Goal: Information Seeking & Learning: Learn about a topic

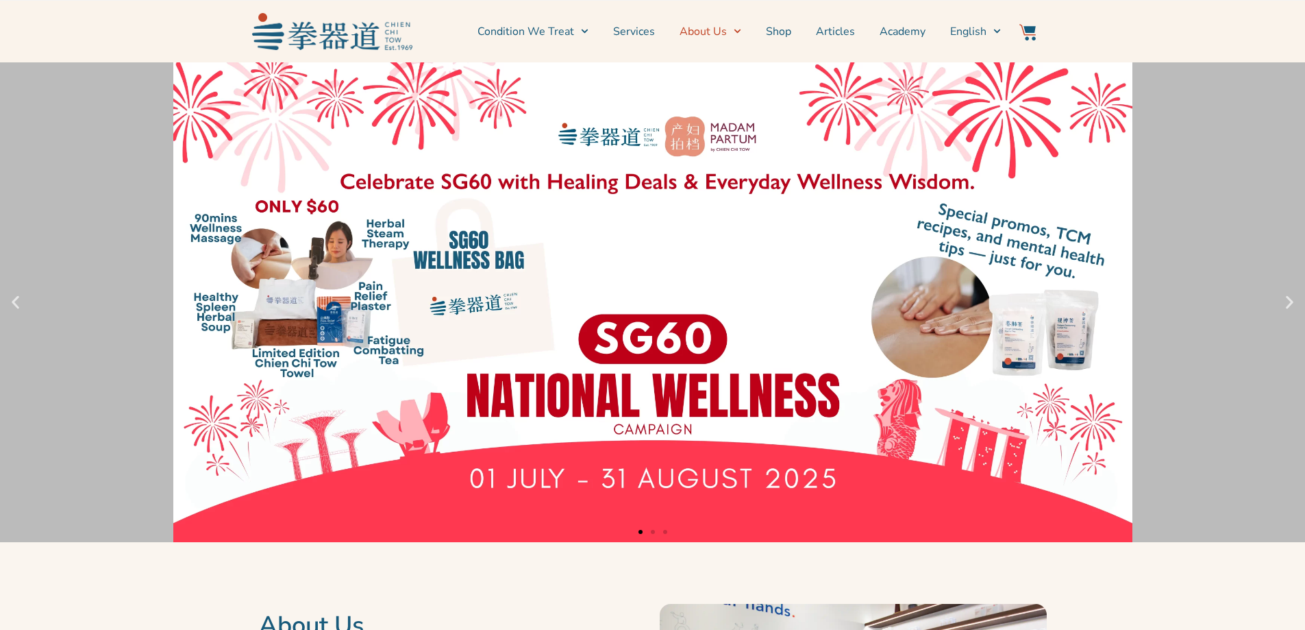
click at [738, 31] on icon "Menu" at bounding box center [738, 31] width 8 height 8
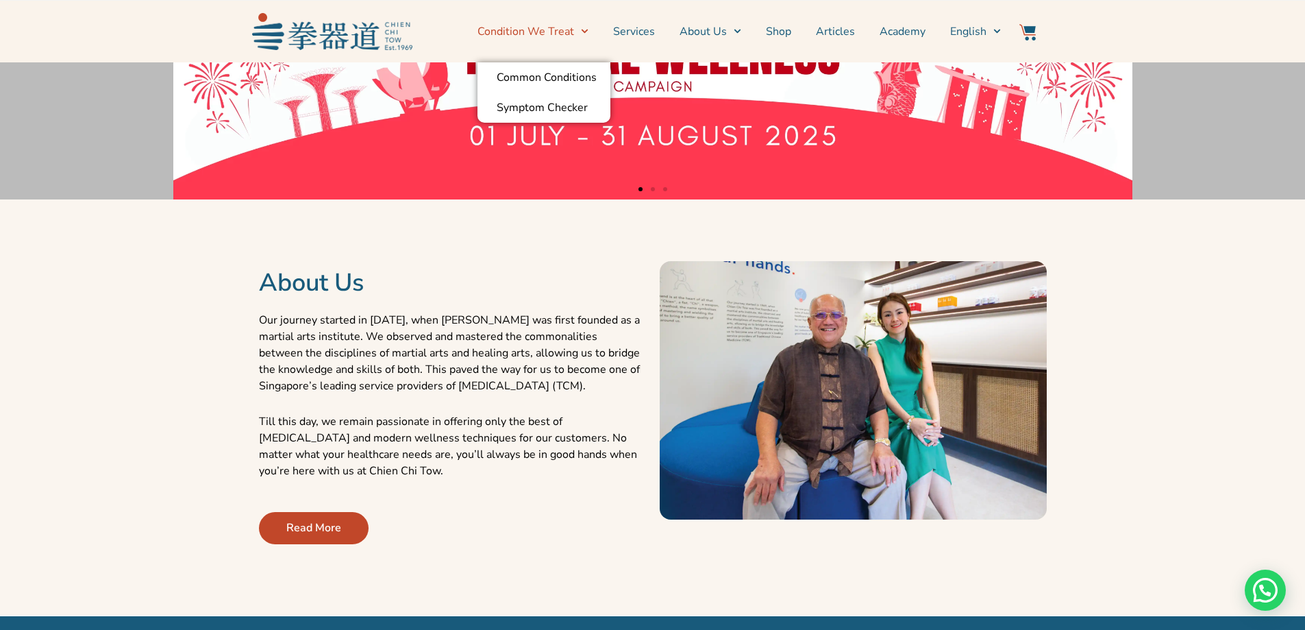
scroll to position [685, 0]
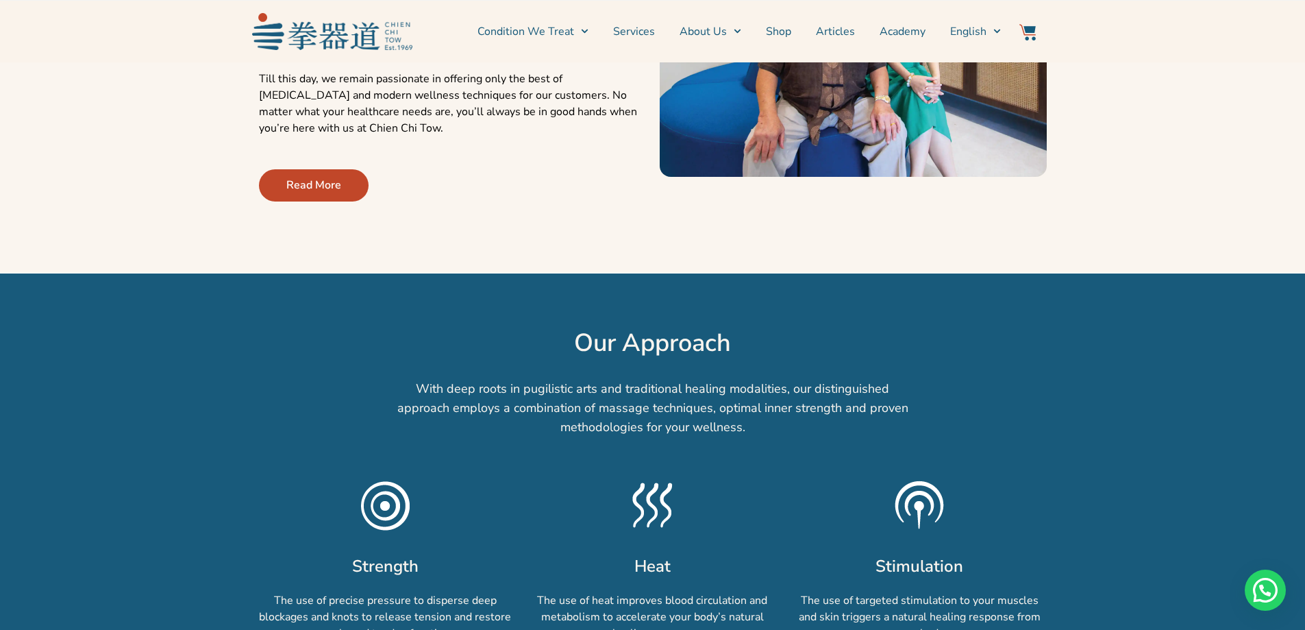
click at [326, 190] on span "Read More" at bounding box center [313, 185] width 55 height 16
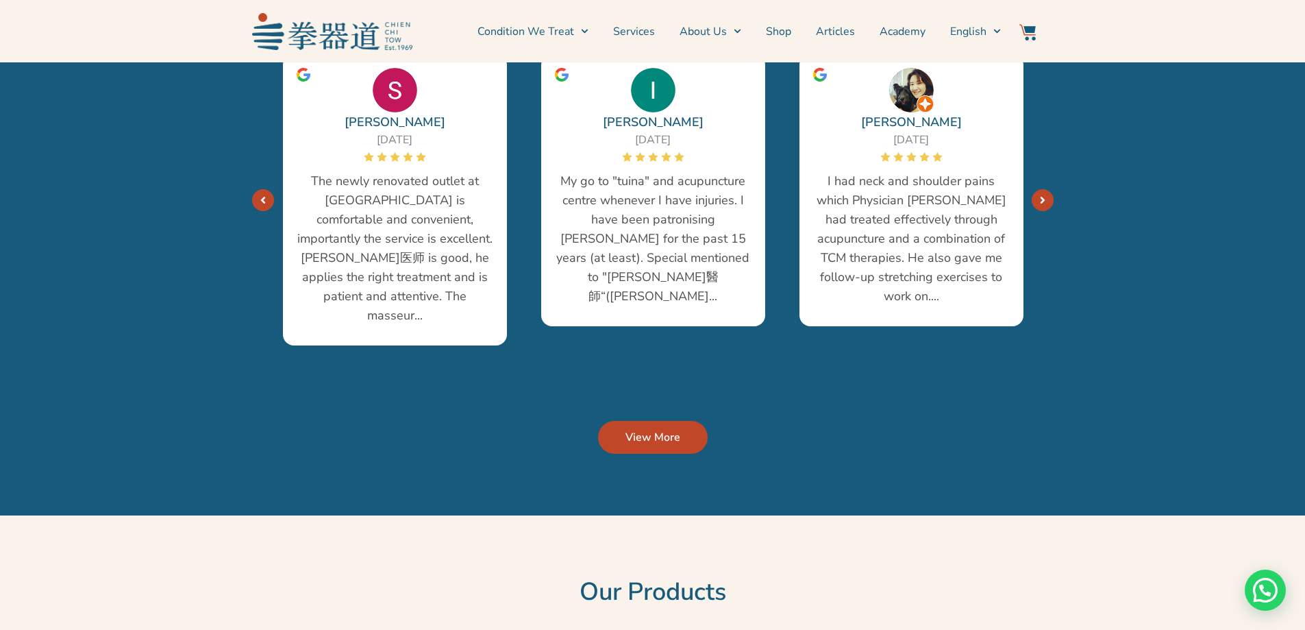
scroll to position [2946, 0]
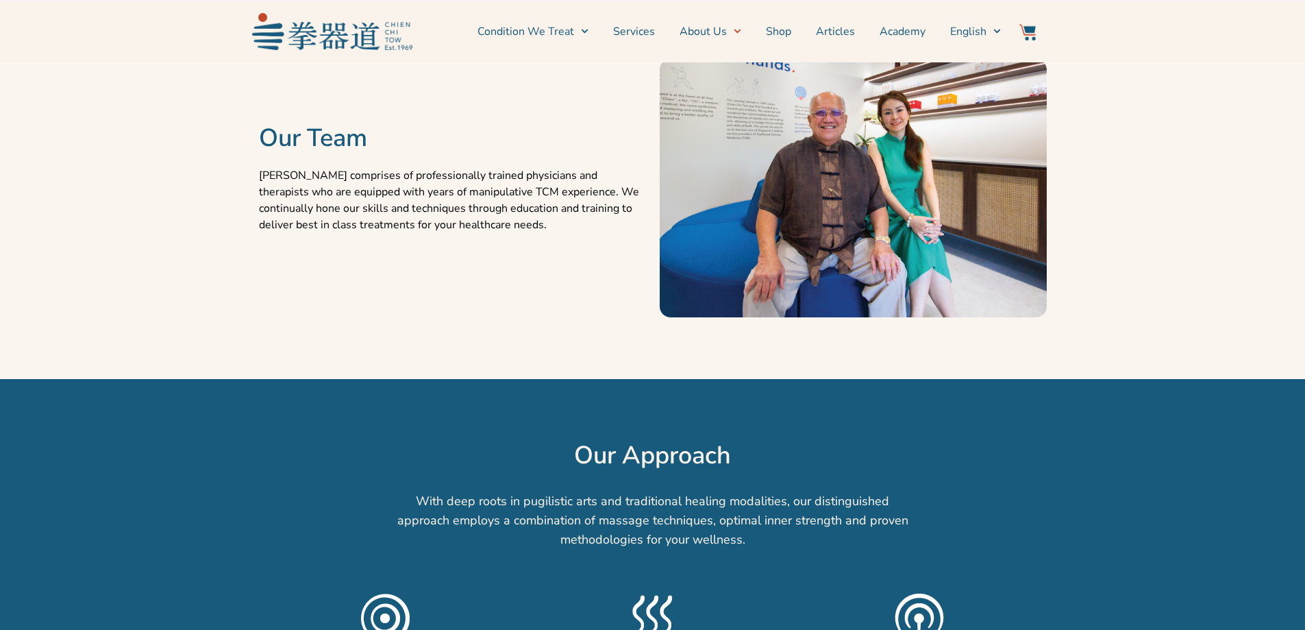
scroll to position [685, 0]
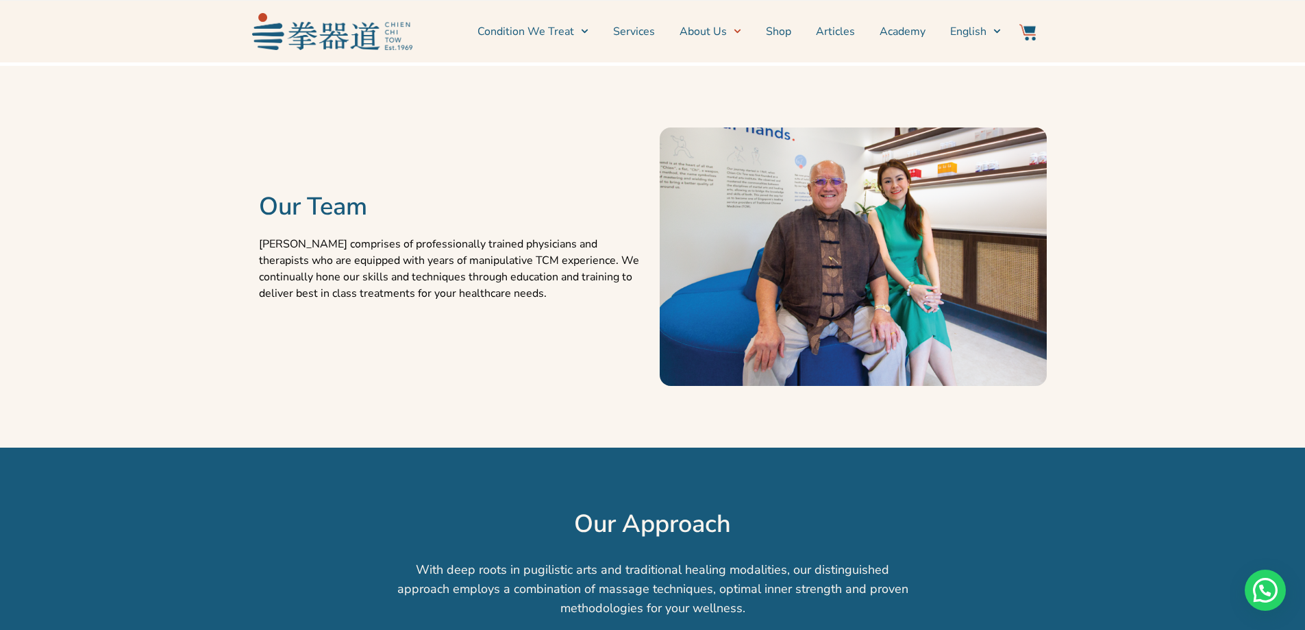
click at [401, 261] on p "Chien Chi Tow comprises of professionally trained physicians and therapists who…" at bounding box center [452, 269] width 387 height 66
drag, startPoint x: 375, startPoint y: 274, endPoint x: 582, endPoint y: 275, distance: 206.9
click at [582, 275] on p "Chien Chi Tow comprises of professionally trained physicians and therapists who…" at bounding box center [452, 269] width 387 height 66
click at [442, 277] on p "Chien Chi Tow comprises of professionally trained physicians and therapists who…" at bounding box center [452, 269] width 387 height 66
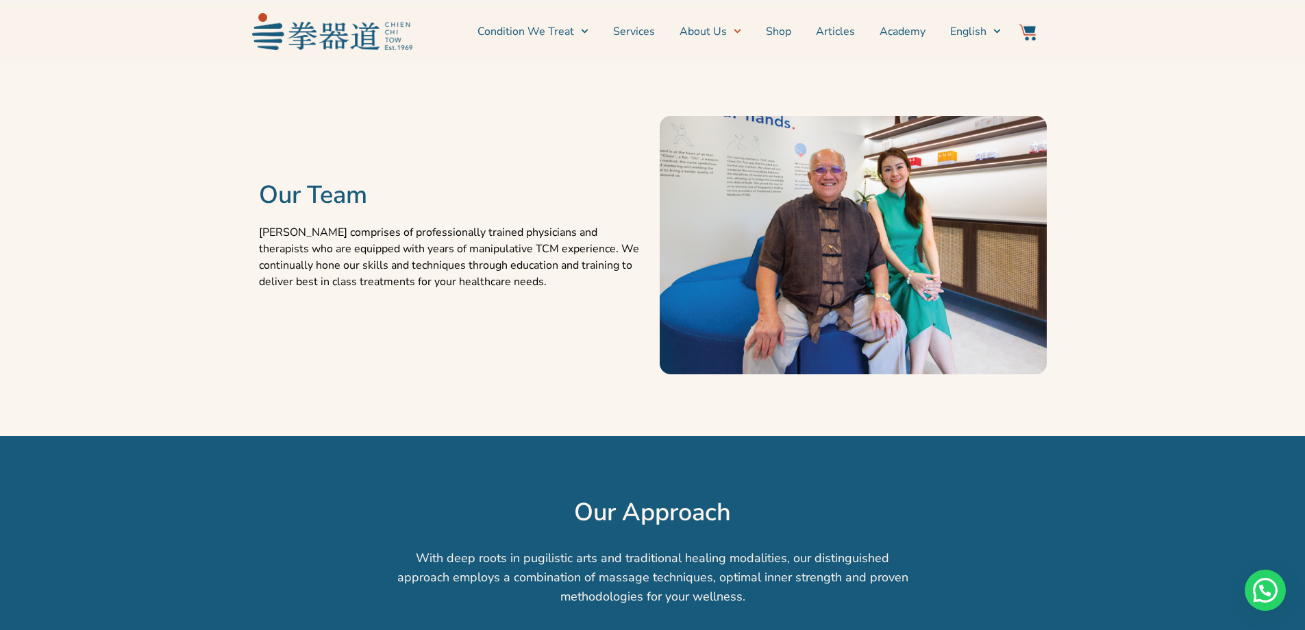
scroll to position [560, 0]
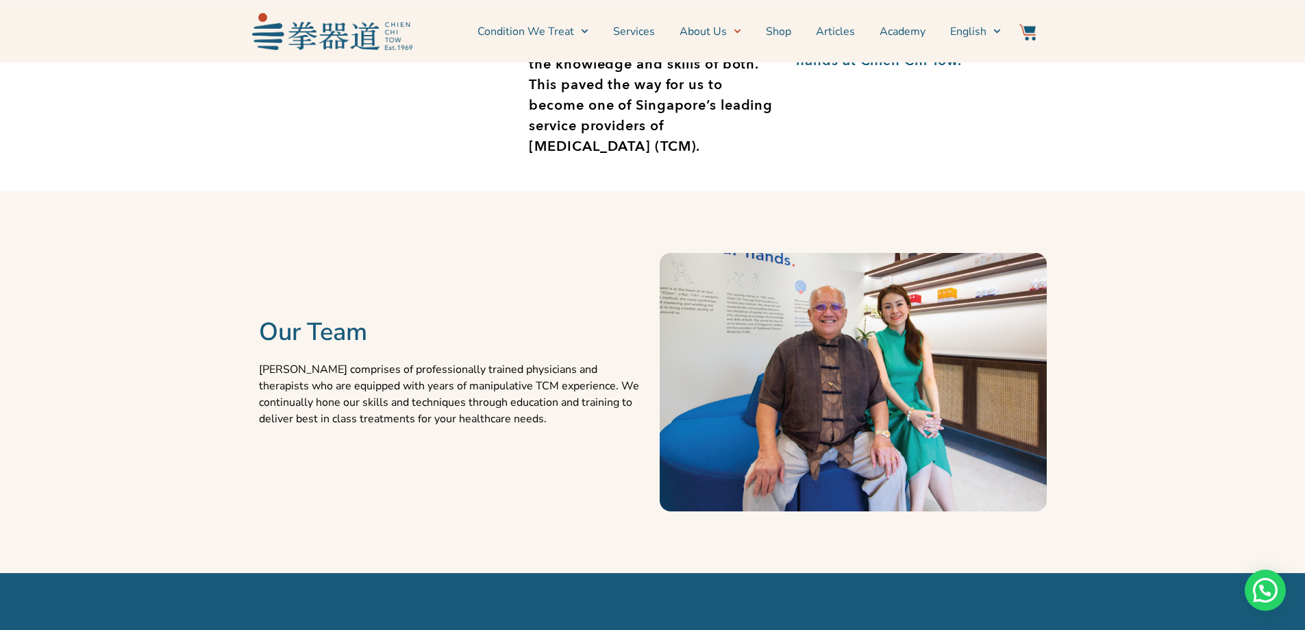
click at [922, 357] on img at bounding box center [853, 382] width 387 height 258
click at [830, 356] on img at bounding box center [853, 382] width 387 height 258
drag, startPoint x: 785, startPoint y: 367, endPoint x: 772, endPoint y: 367, distance: 13.0
click at [783, 367] on img at bounding box center [853, 382] width 387 height 258
drag, startPoint x: 672, startPoint y: 372, endPoint x: 409, endPoint y: 391, distance: 263.8
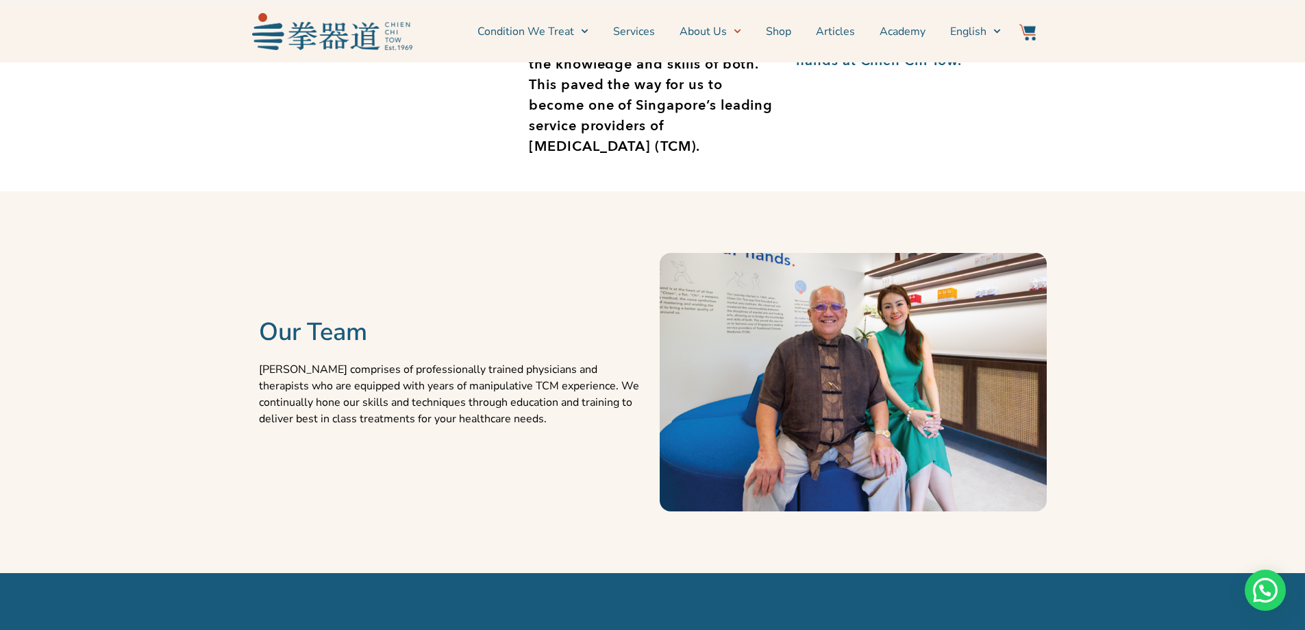
click at [451, 394] on p "[PERSON_NAME] comprises of professionally trained physicians and therapists who…" at bounding box center [452, 394] width 387 height 66
click at [409, 391] on p "[PERSON_NAME] comprises of professionally trained physicians and therapists who…" at bounding box center [452, 394] width 387 height 66
click at [402, 384] on p "[PERSON_NAME] comprises of professionally trained physicians and therapists who…" at bounding box center [452, 394] width 387 height 66
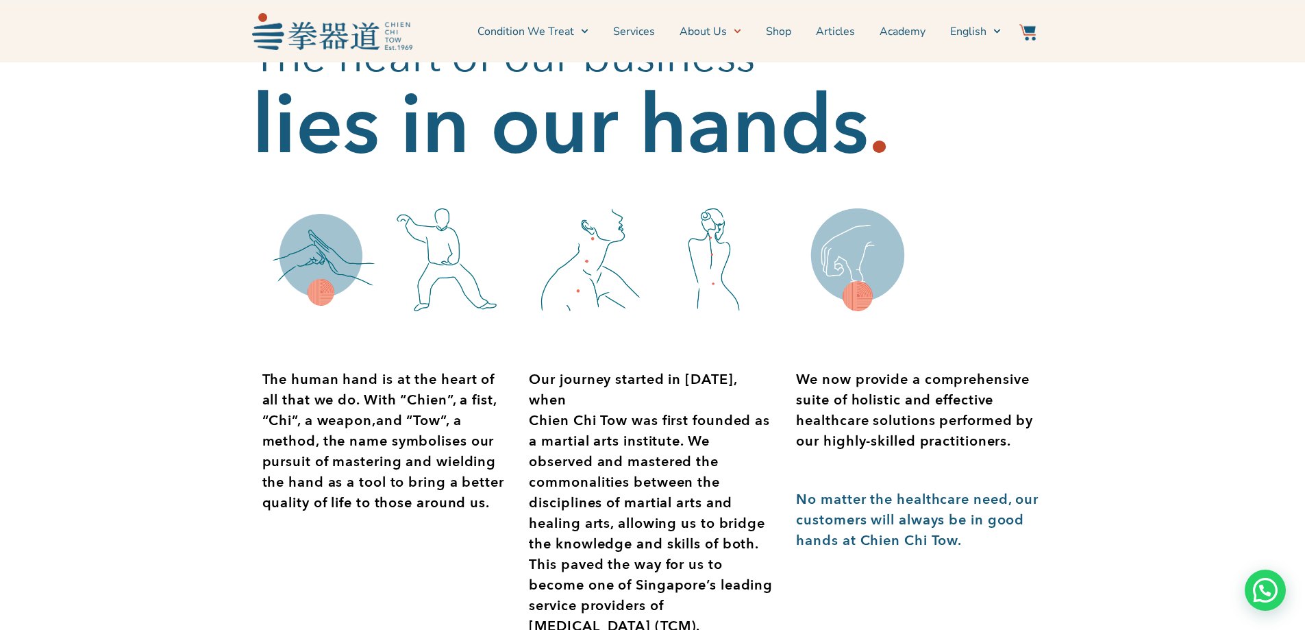
drag, startPoint x: 934, startPoint y: 512, endPoint x: 917, endPoint y: 507, distance: 17.8
click at [933, 513] on p "No matter the healthcare need, our customers will always be in good hands at Ch…" at bounding box center [919, 520] width 247 height 62
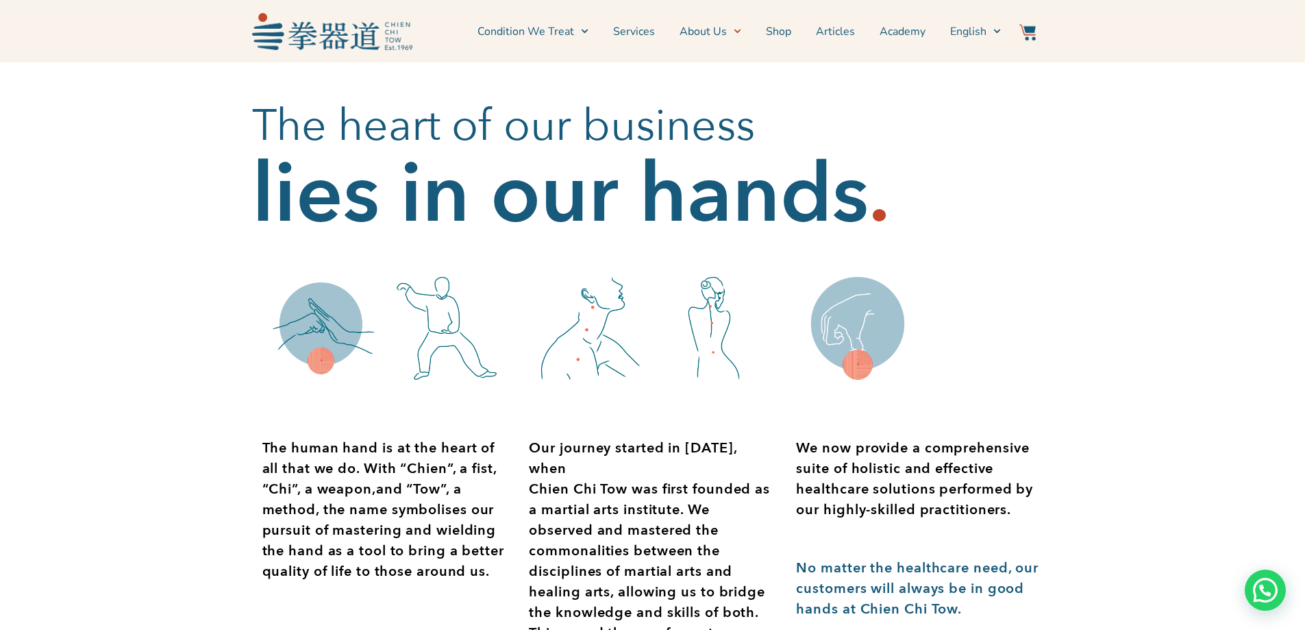
scroll to position [0, 0]
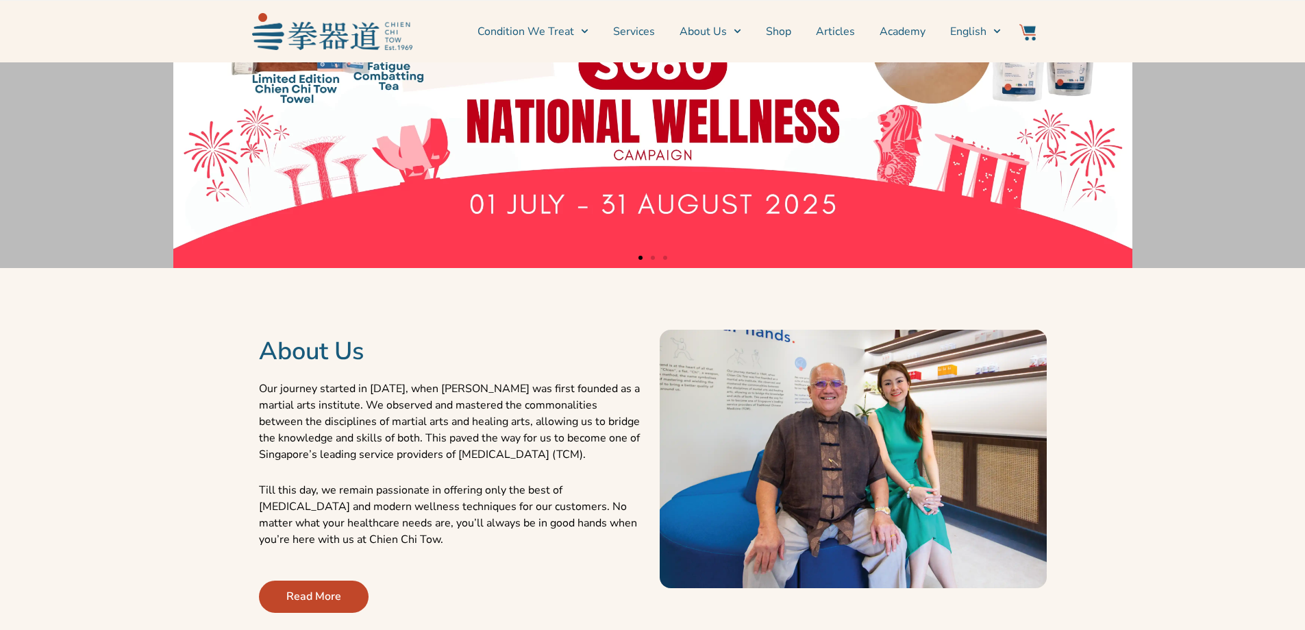
scroll to position [137, 0]
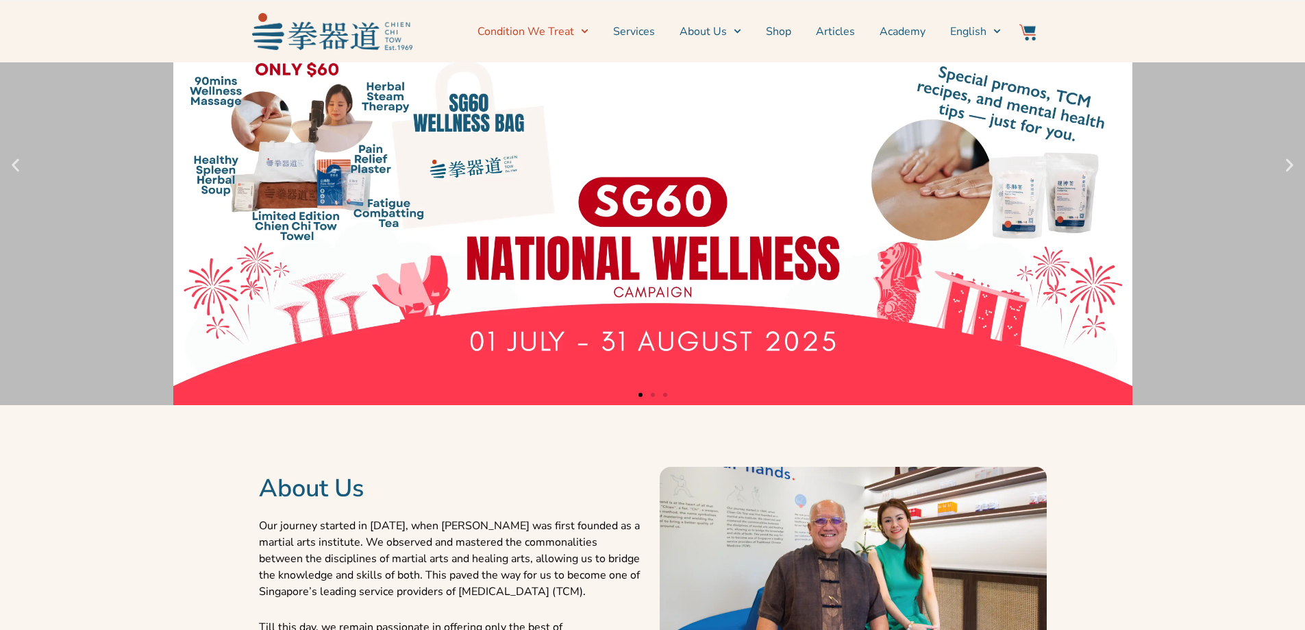
click at [587, 34] on icon "Menu" at bounding box center [585, 31] width 8 height 8
click at [752, 33] on li "About Us News & Events Locate Us" at bounding box center [710, 31] width 86 height 34
click at [746, 31] on li "About Us News & Events Locate Us" at bounding box center [710, 31] width 86 height 34
click at [745, 31] on li "About Us News & Events Locate Us" at bounding box center [710, 31] width 86 height 34
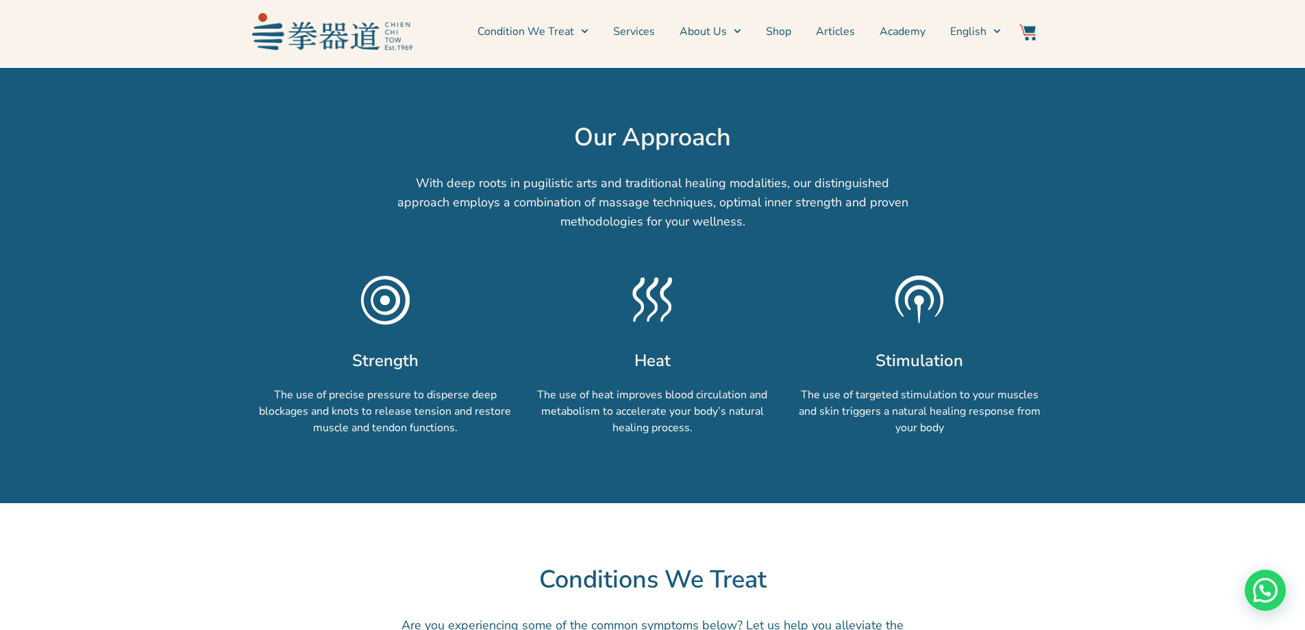
scroll to position [548, 0]
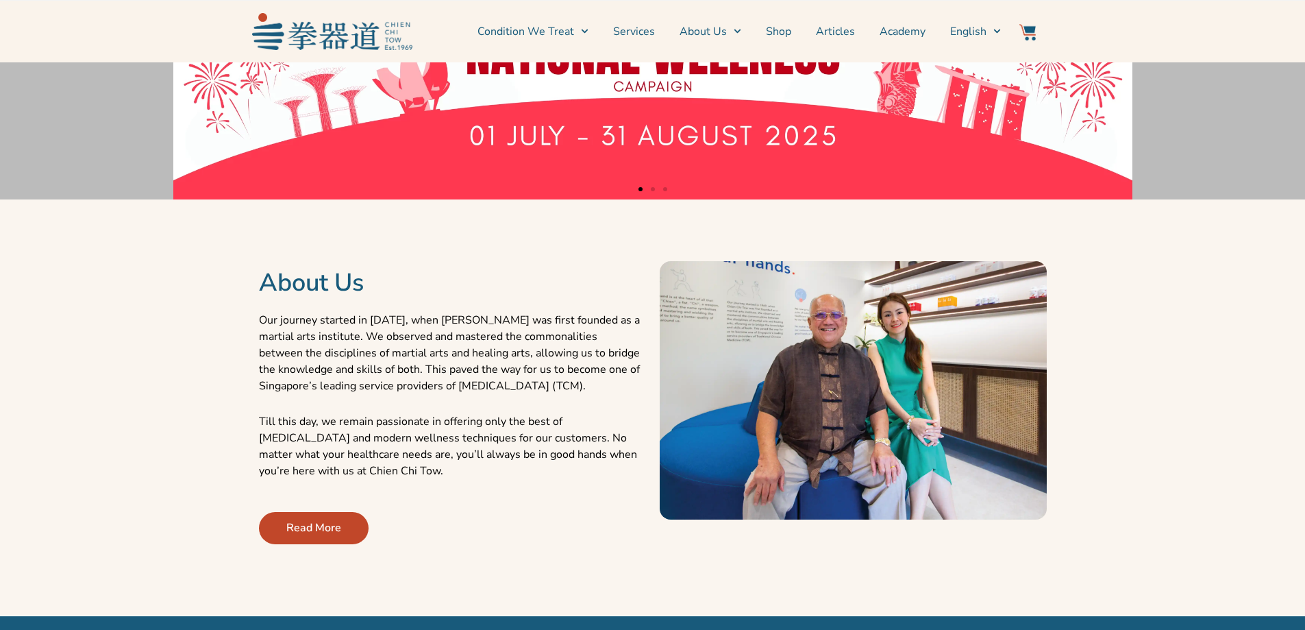
scroll to position [617, 0]
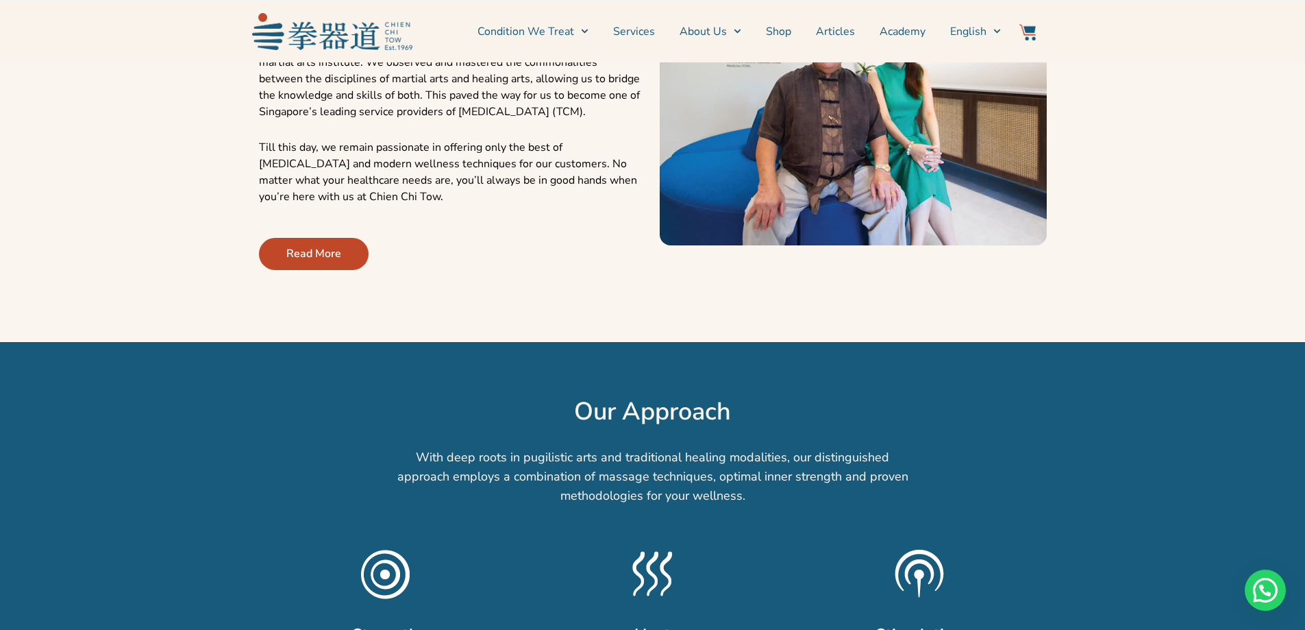
click at [339, 248] on span "Read More" at bounding box center [313, 253] width 55 height 16
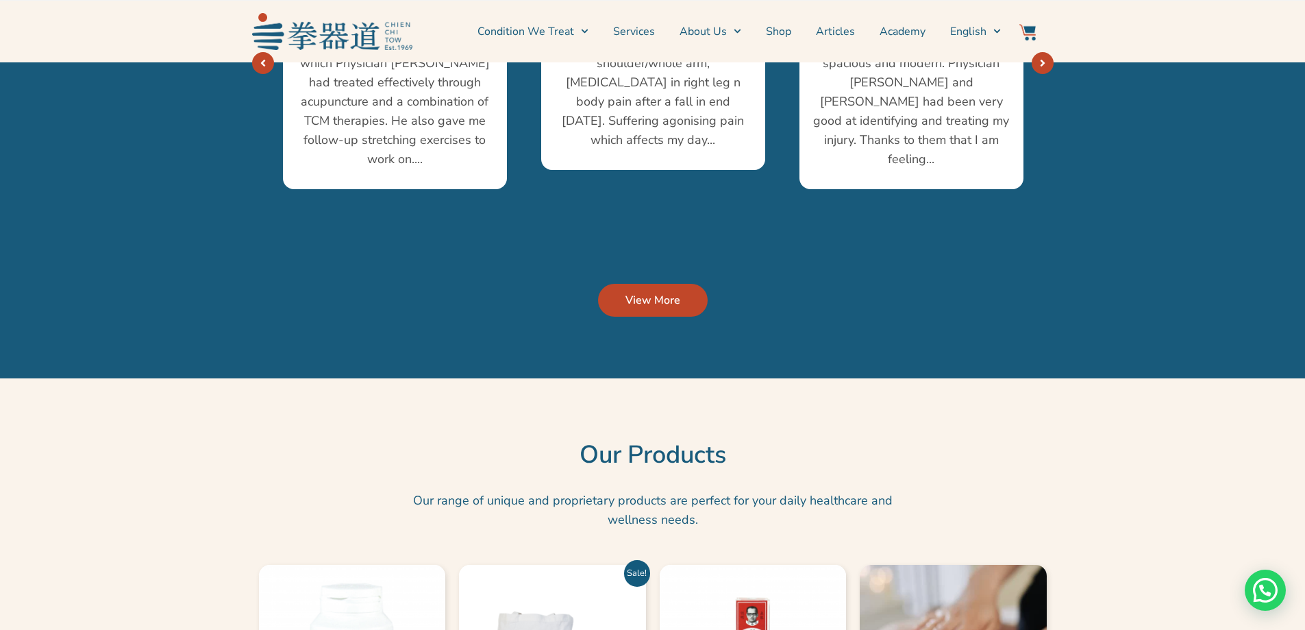
scroll to position [2809, 0]
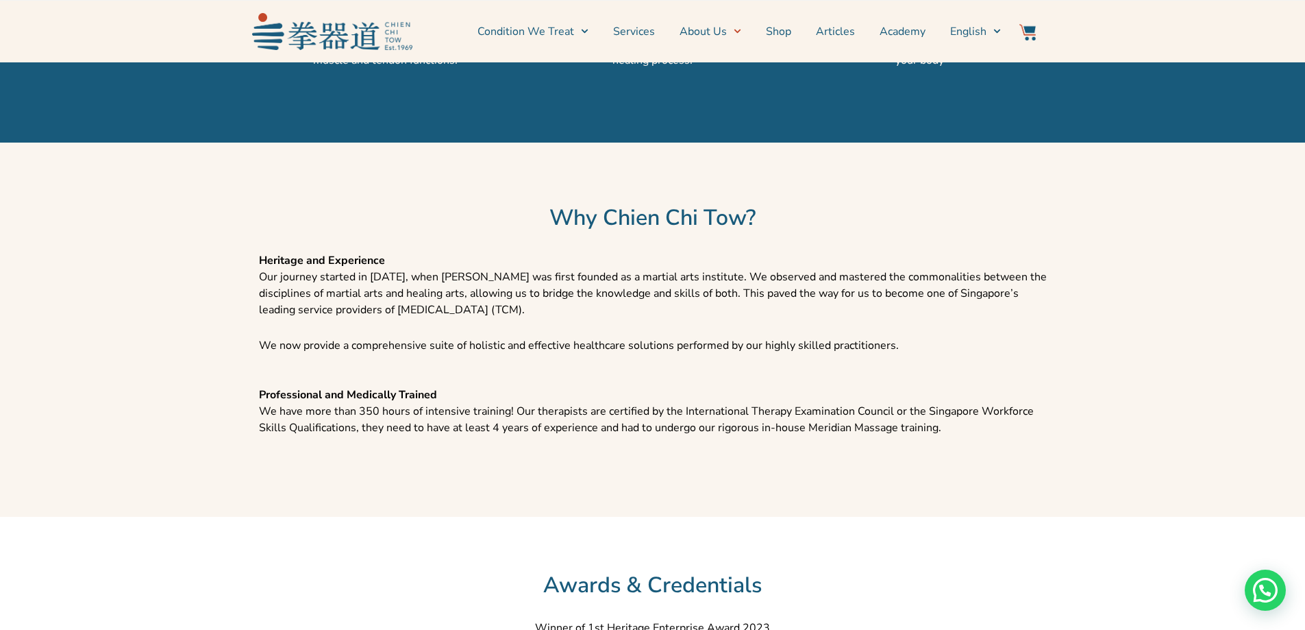
scroll to position [1096, 0]
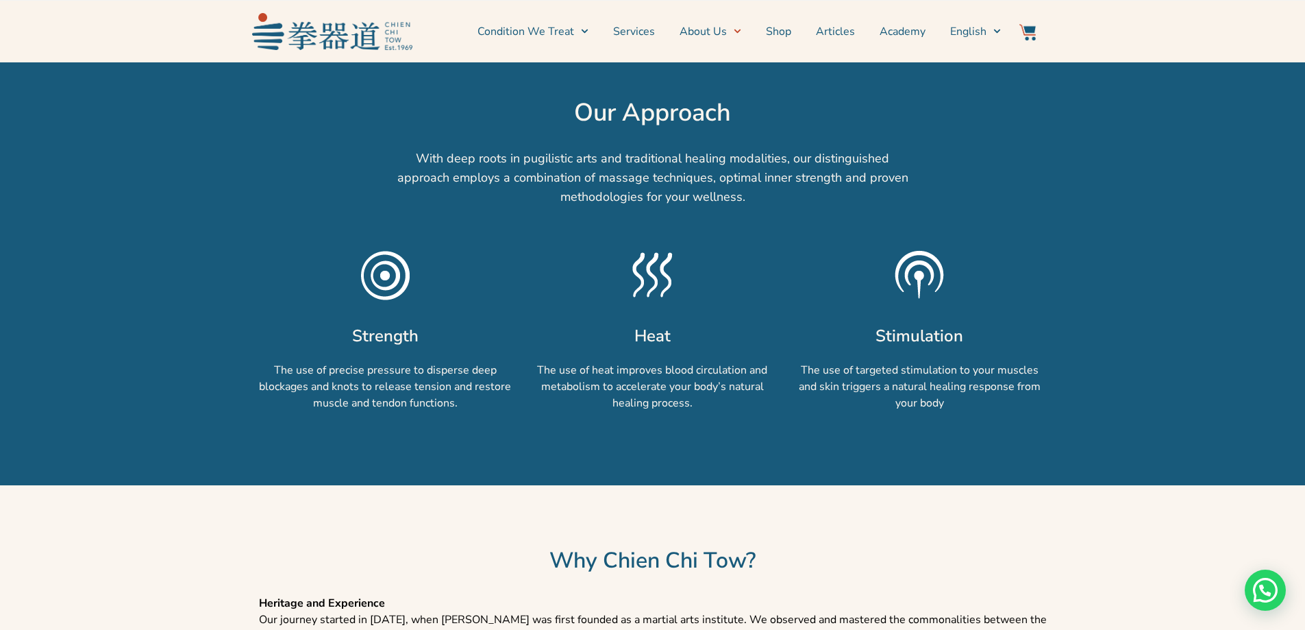
click at [393, 286] on img at bounding box center [385, 275] width 69 height 69
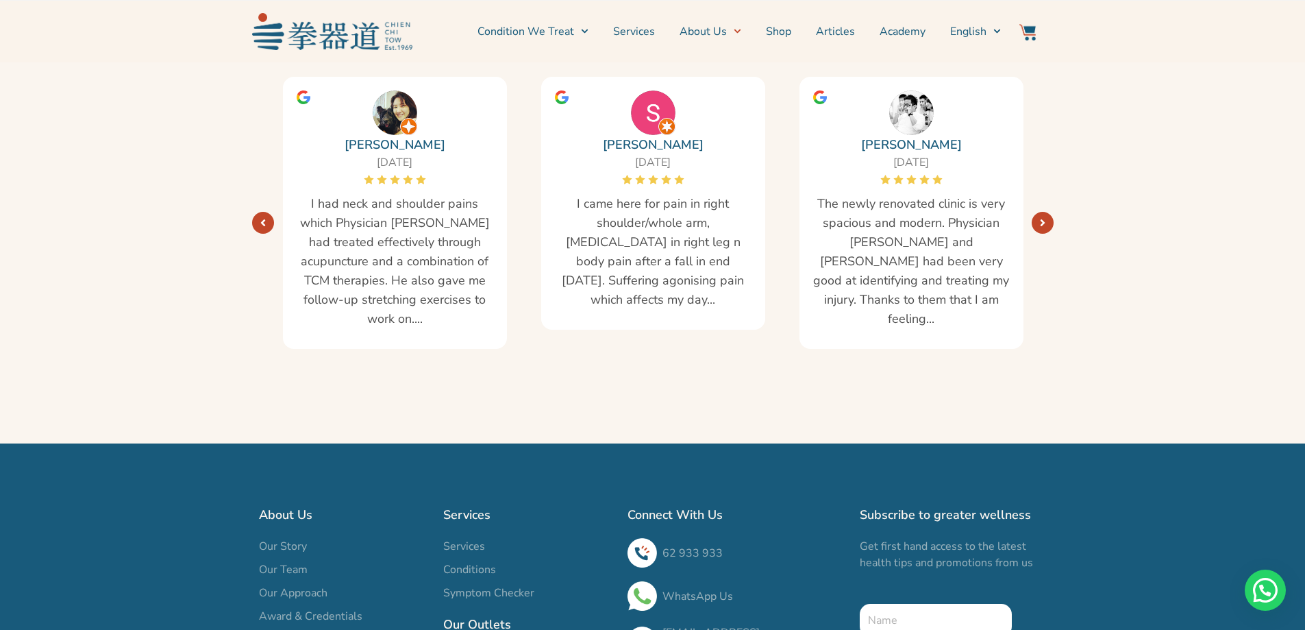
scroll to position [2547, 0]
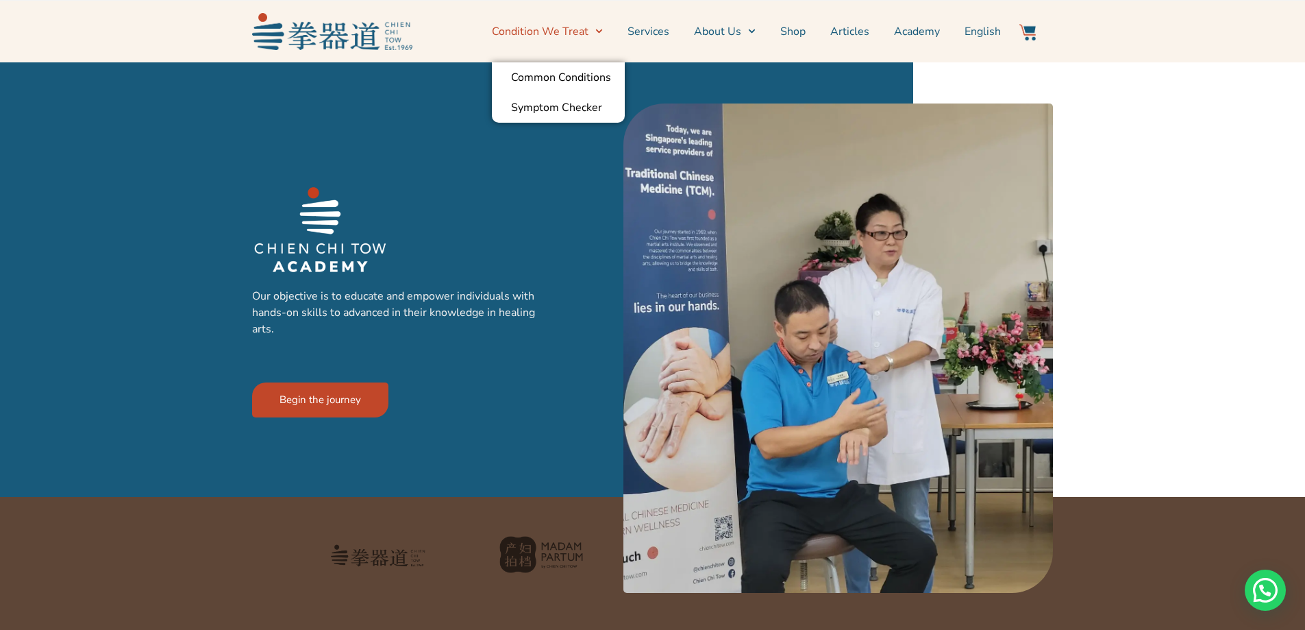
click at [598, 30] on span "Menu" at bounding box center [596, 31] width 14 height 21
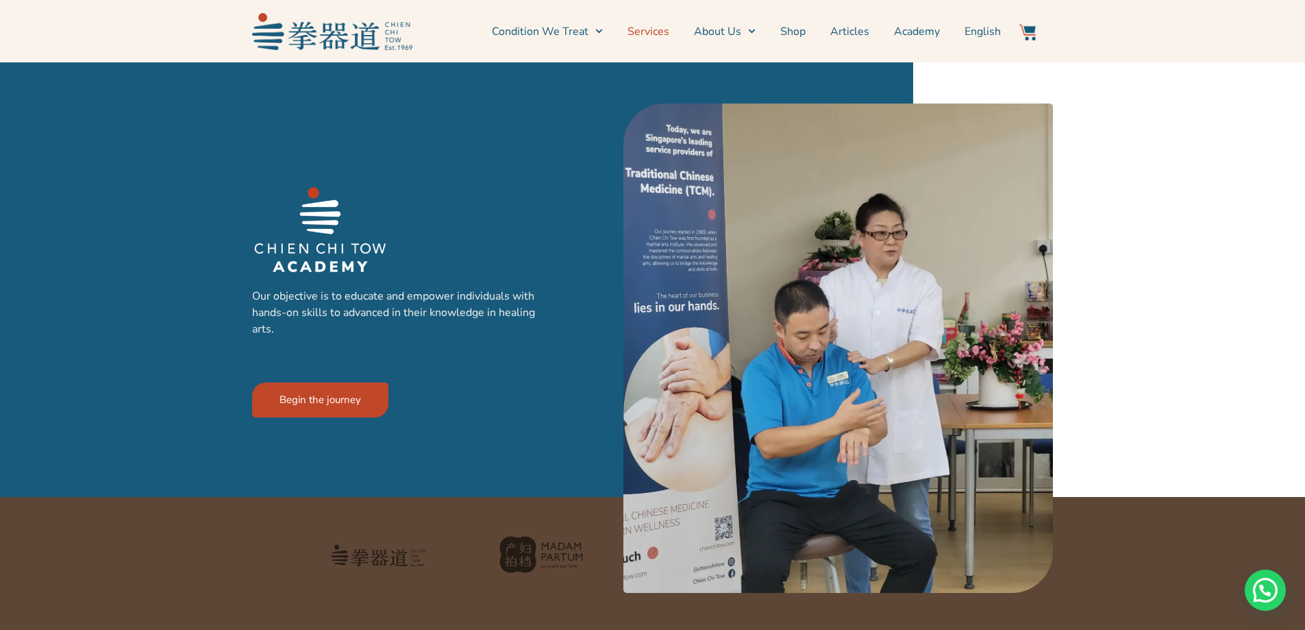
click at [663, 34] on link "Services" at bounding box center [649, 31] width 42 height 34
click at [752, 34] on icon "Menu" at bounding box center [752, 31] width 8 height 8
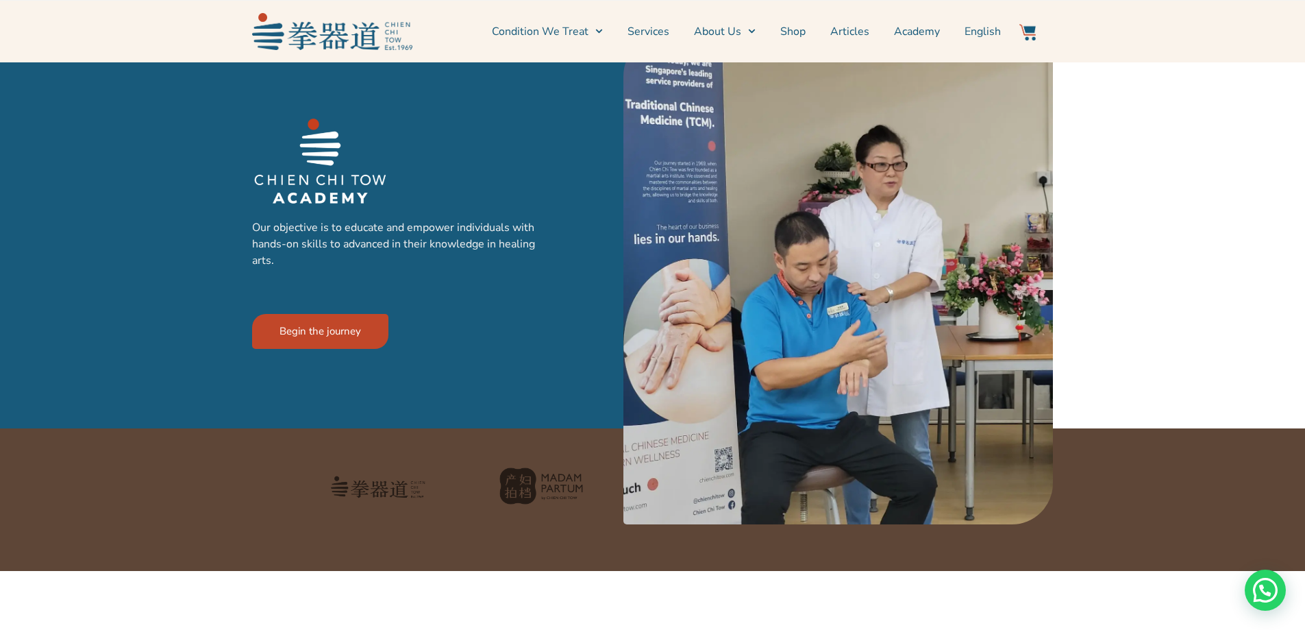
scroll to position [411, 0]
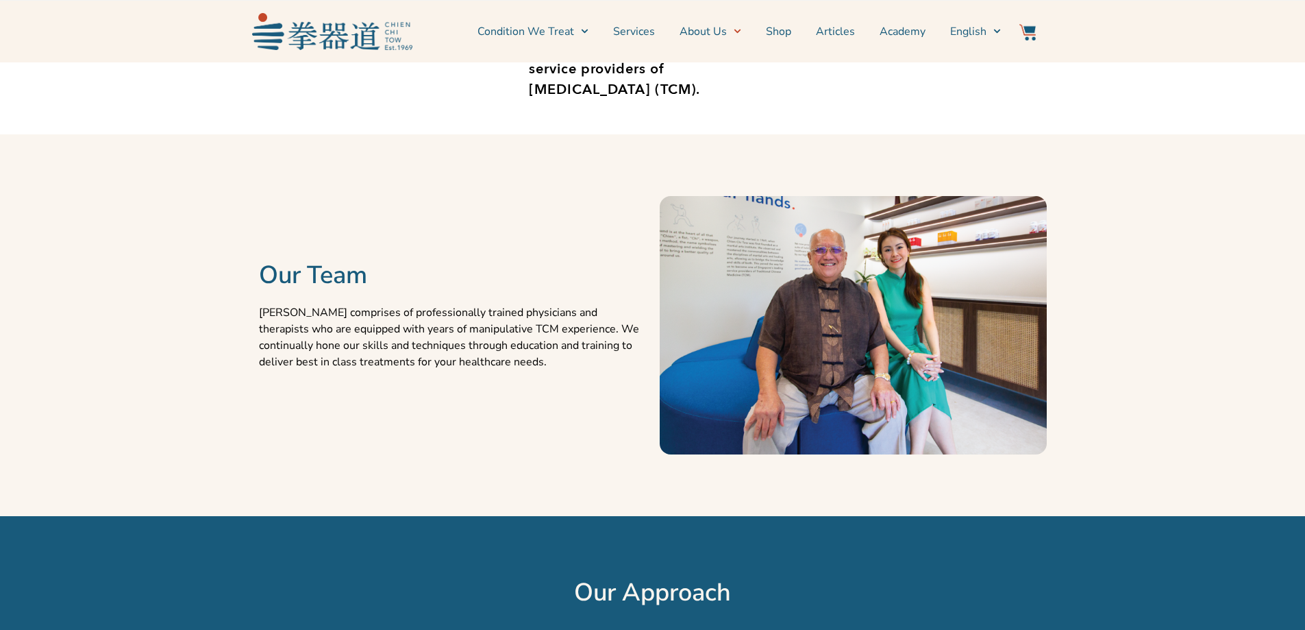
scroll to position [685, 0]
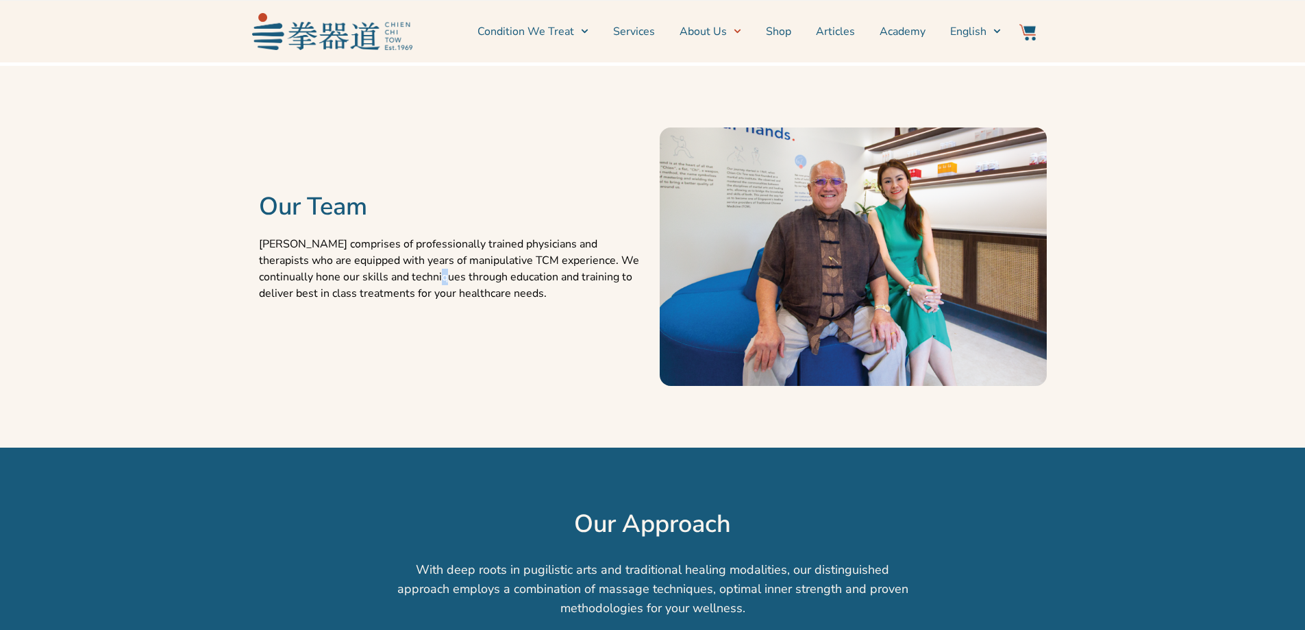
drag, startPoint x: 384, startPoint y: 280, endPoint x: 420, endPoint y: 288, distance: 36.6
click at [384, 280] on p "[PERSON_NAME] comprises of professionally trained physicians and therapists who…" at bounding box center [452, 269] width 387 height 66
click at [598, 247] on p "[PERSON_NAME] comprises of professionally trained physicians and therapists who…" at bounding box center [452, 269] width 387 height 66
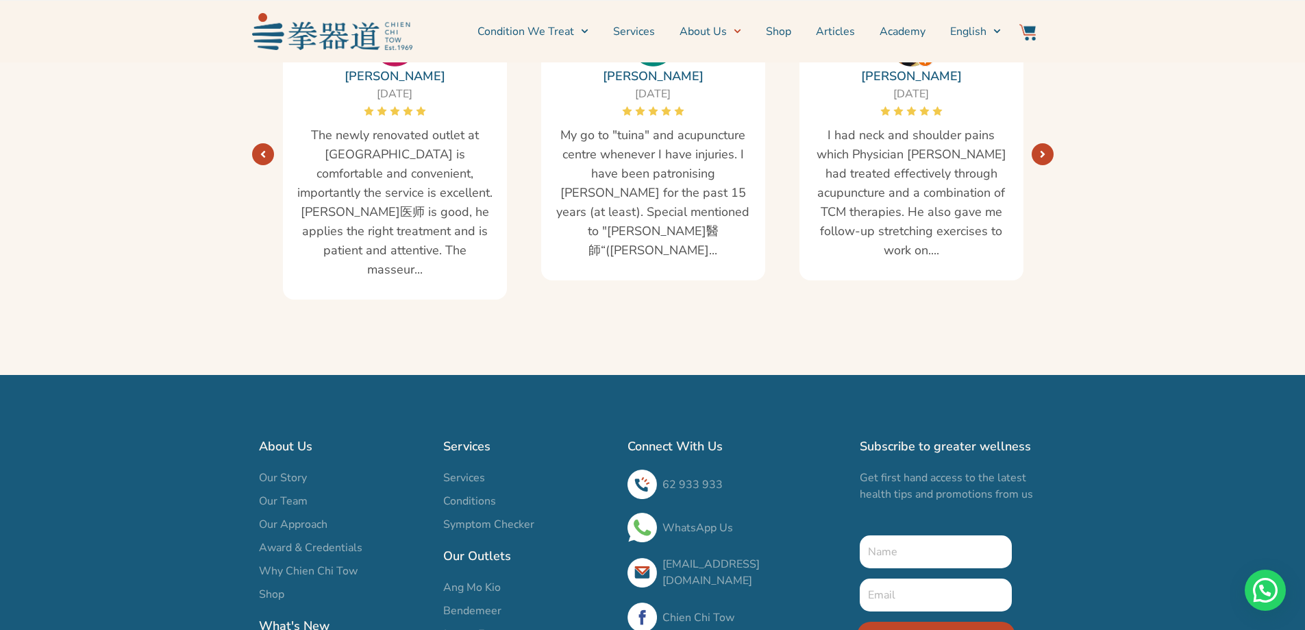
scroll to position [2330, 0]
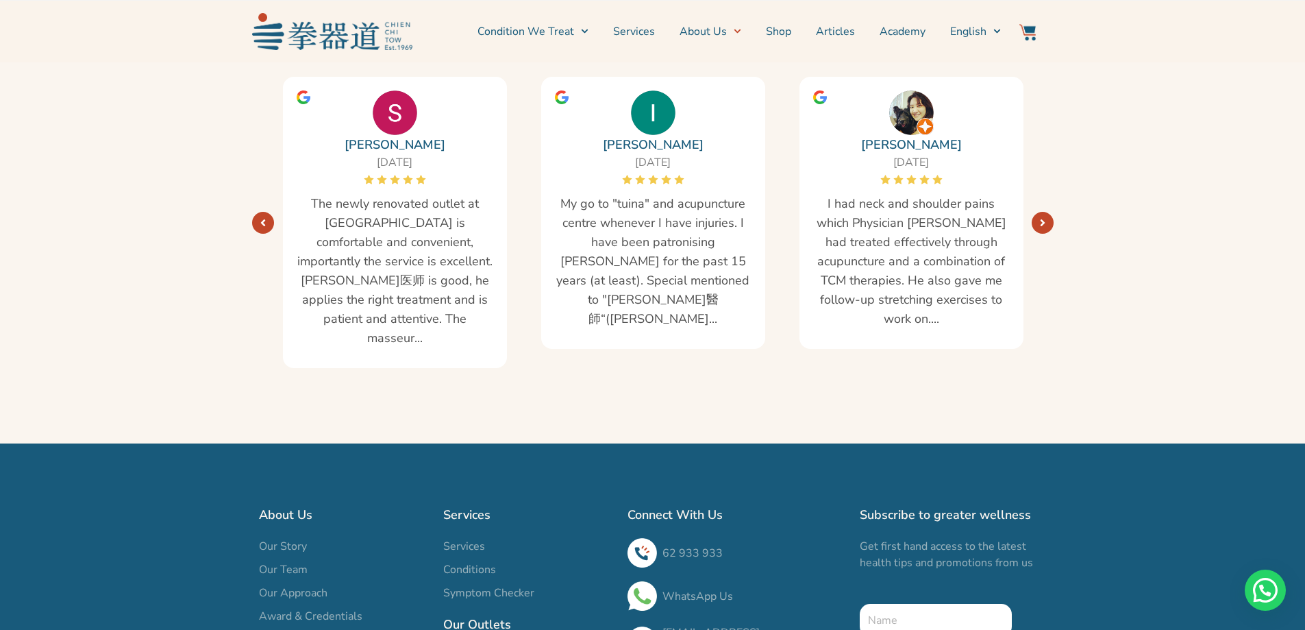
click at [1048, 213] on link "Next" at bounding box center [1043, 223] width 22 height 22
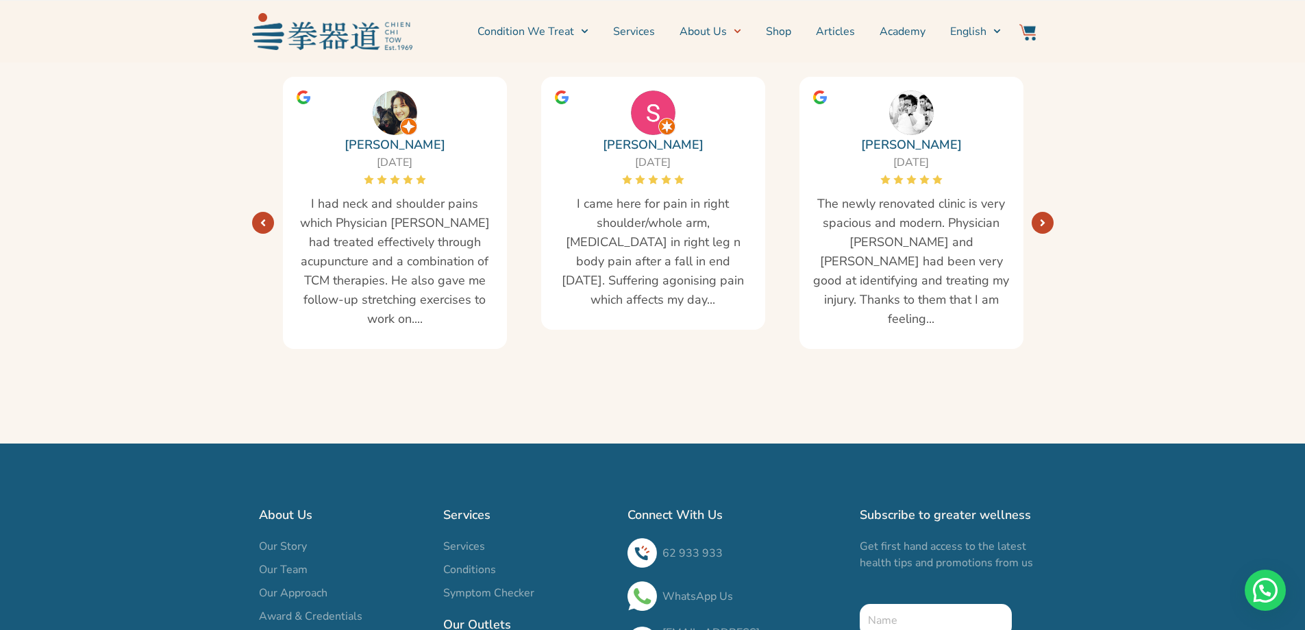
click at [1048, 213] on link "Next" at bounding box center [1043, 223] width 22 height 22
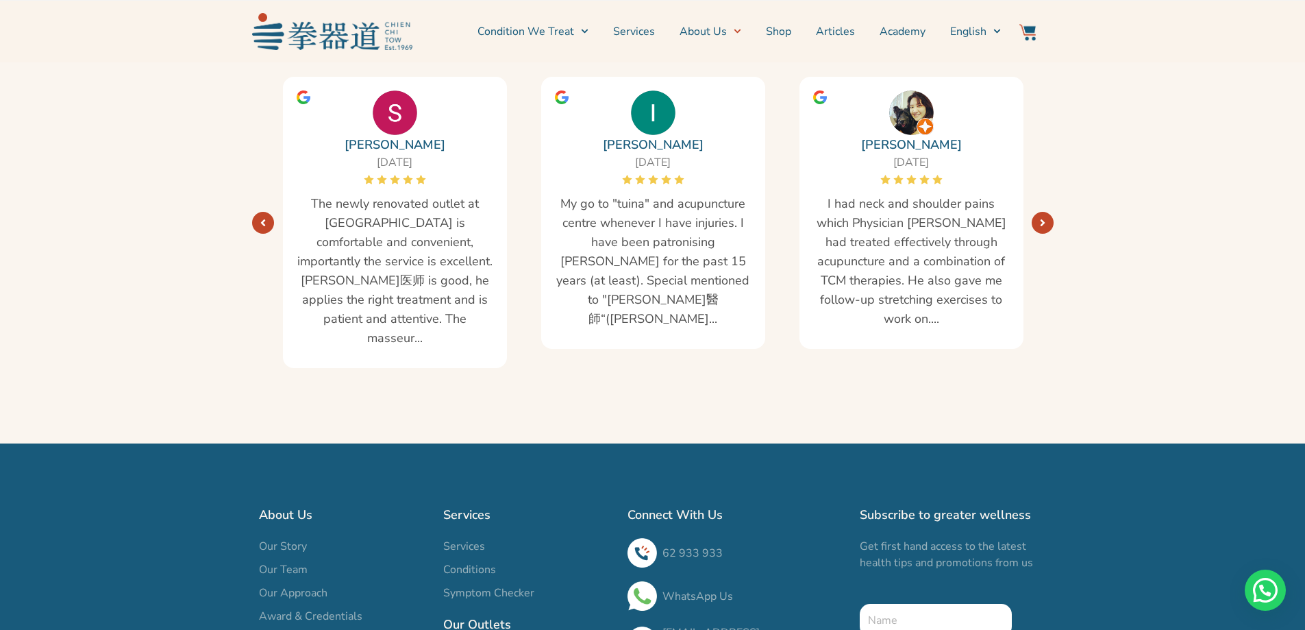
click at [1048, 213] on link "Next" at bounding box center [1043, 223] width 22 height 22
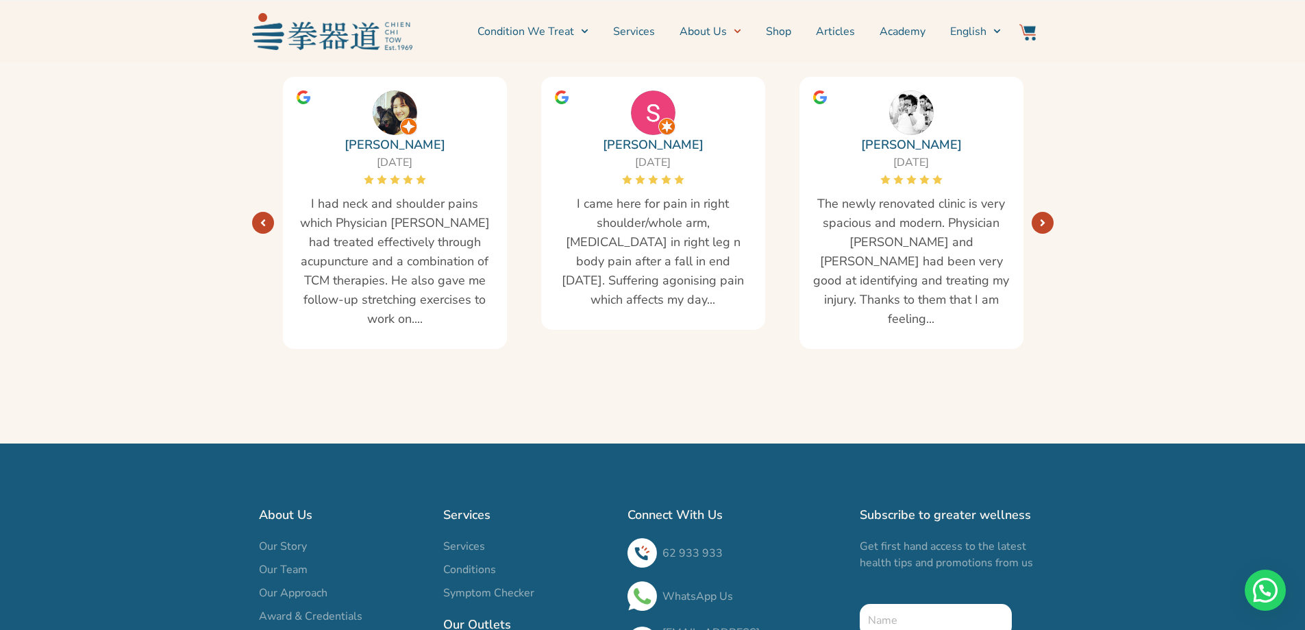
click at [1048, 213] on link "Next" at bounding box center [1043, 223] width 22 height 22
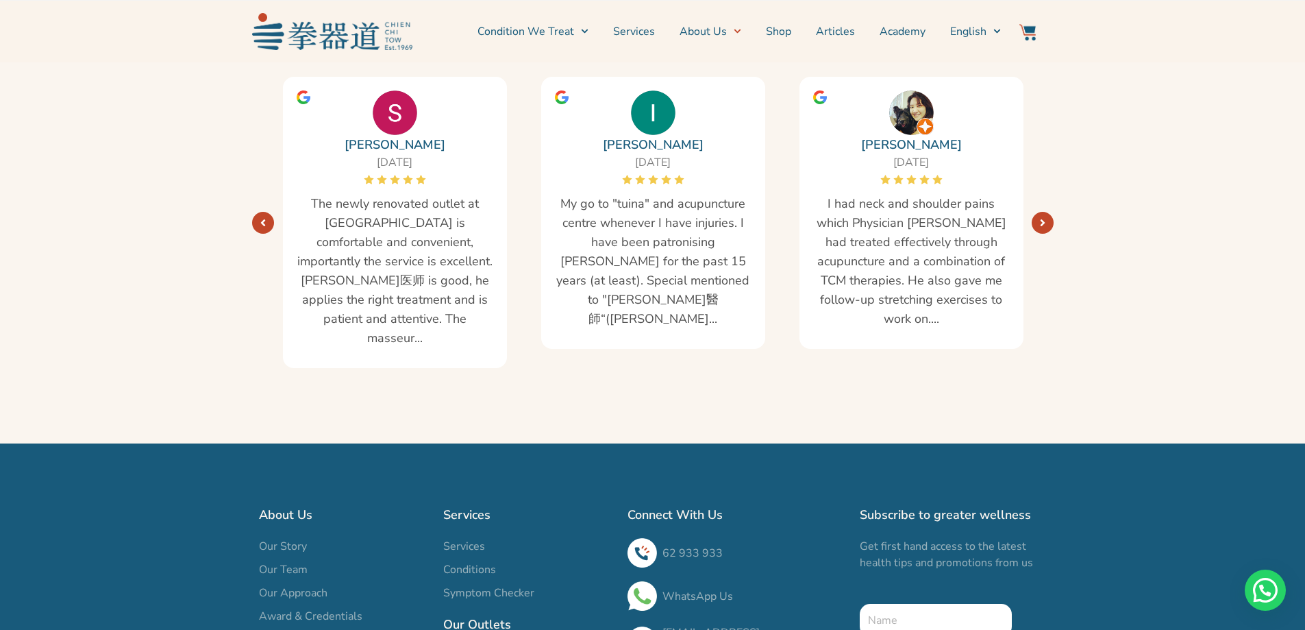
click at [1048, 213] on link "Next" at bounding box center [1043, 223] width 22 height 22
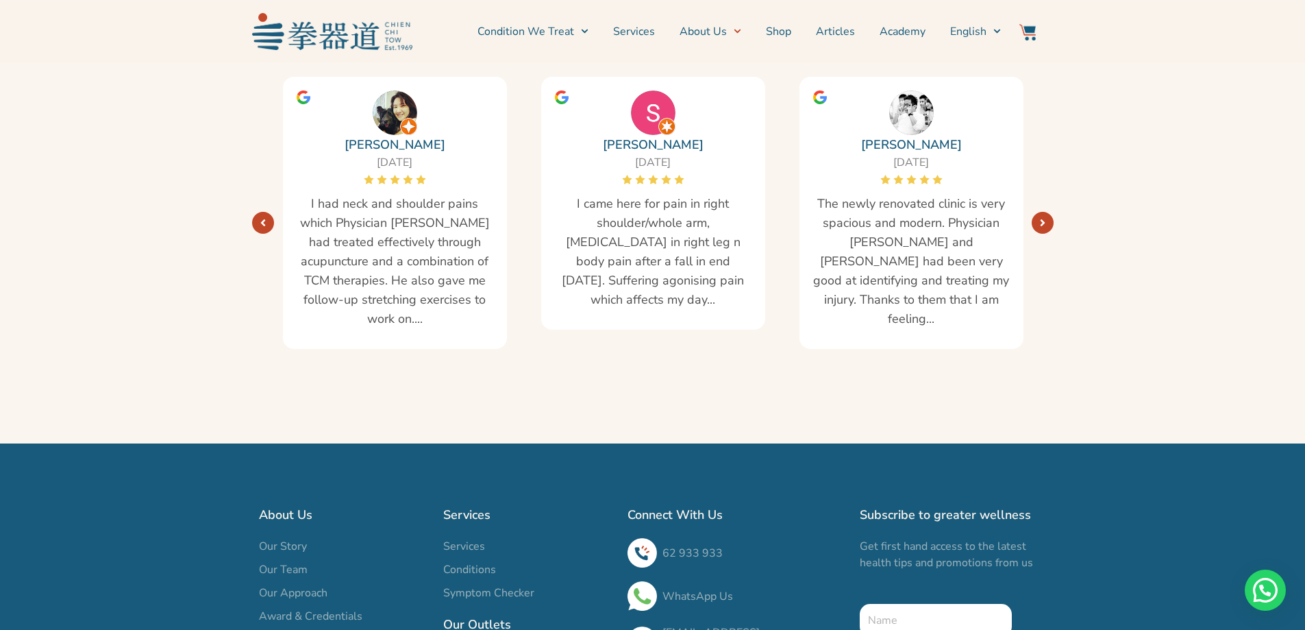
click at [1048, 213] on link "Next" at bounding box center [1043, 223] width 22 height 22
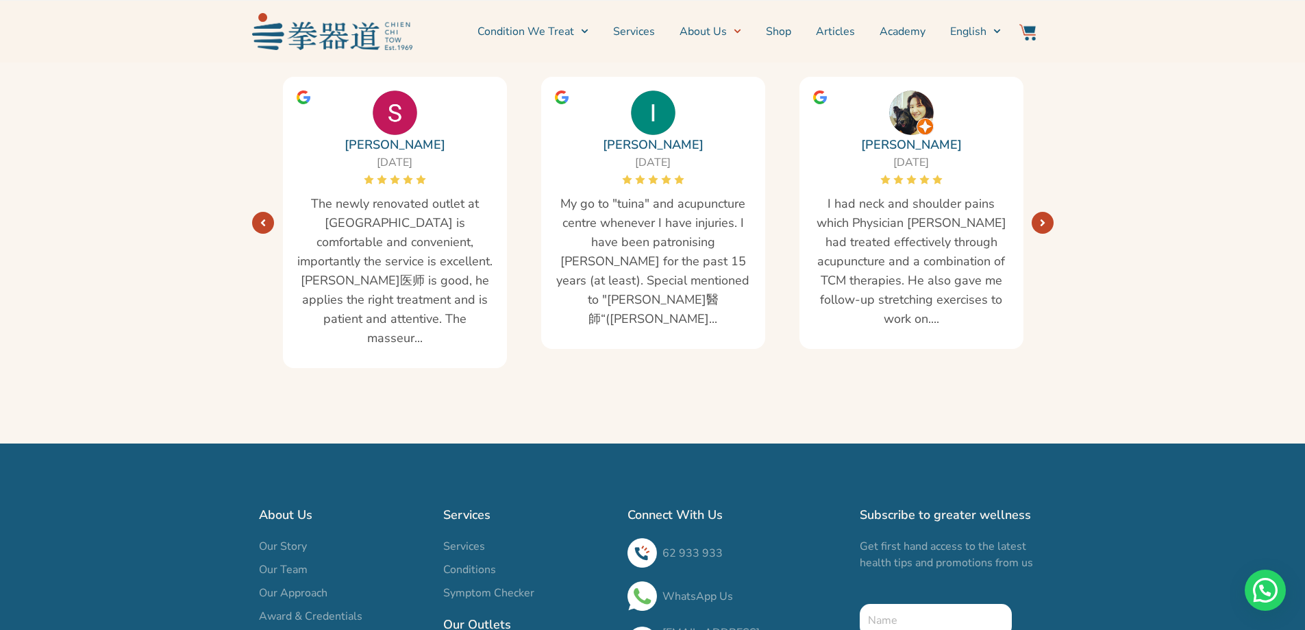
click at [1048, 213] on link "Next" at bounding box center [1043, 223] width 22 height 22
click at [880, 350] on div "Li-Ling Sitoh 04/07/2025 I had neck and shoulder pains which Physician Liu had …" at bounding box center [1170, 222] width 3358 height 305
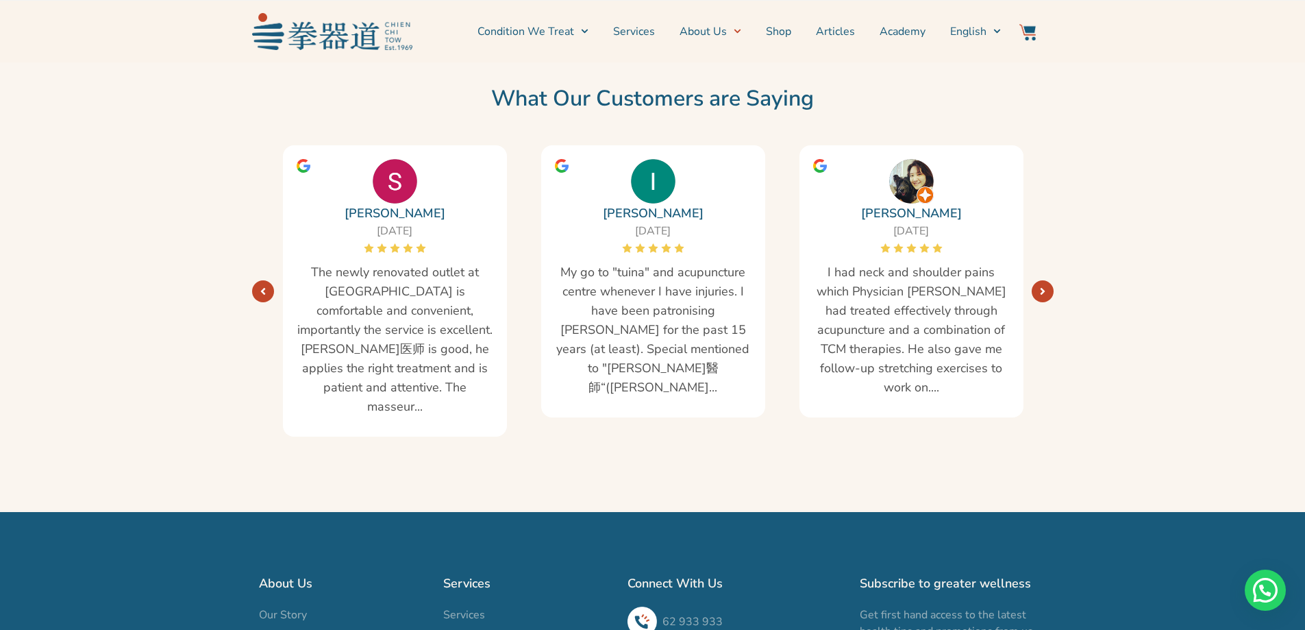
scroll to position [2124, 0]
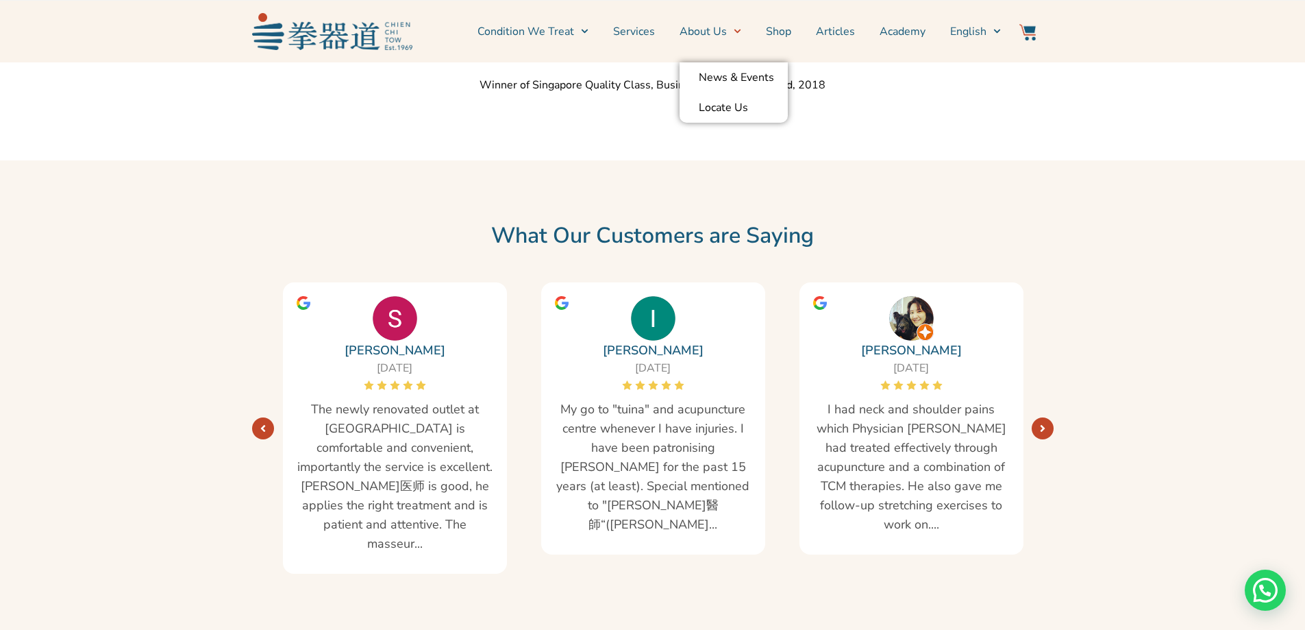
click at [741, 34] on icon "Menu" at bounding box center [738, 31] width 8 height 8
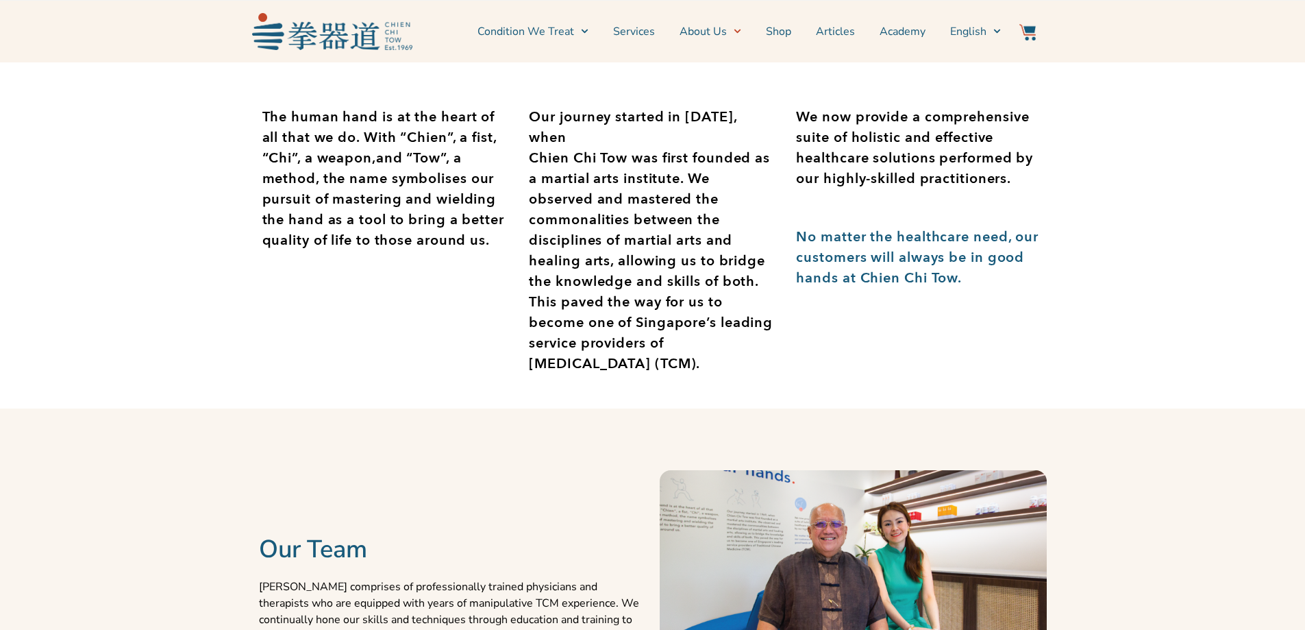
scroll to position [617, 0]
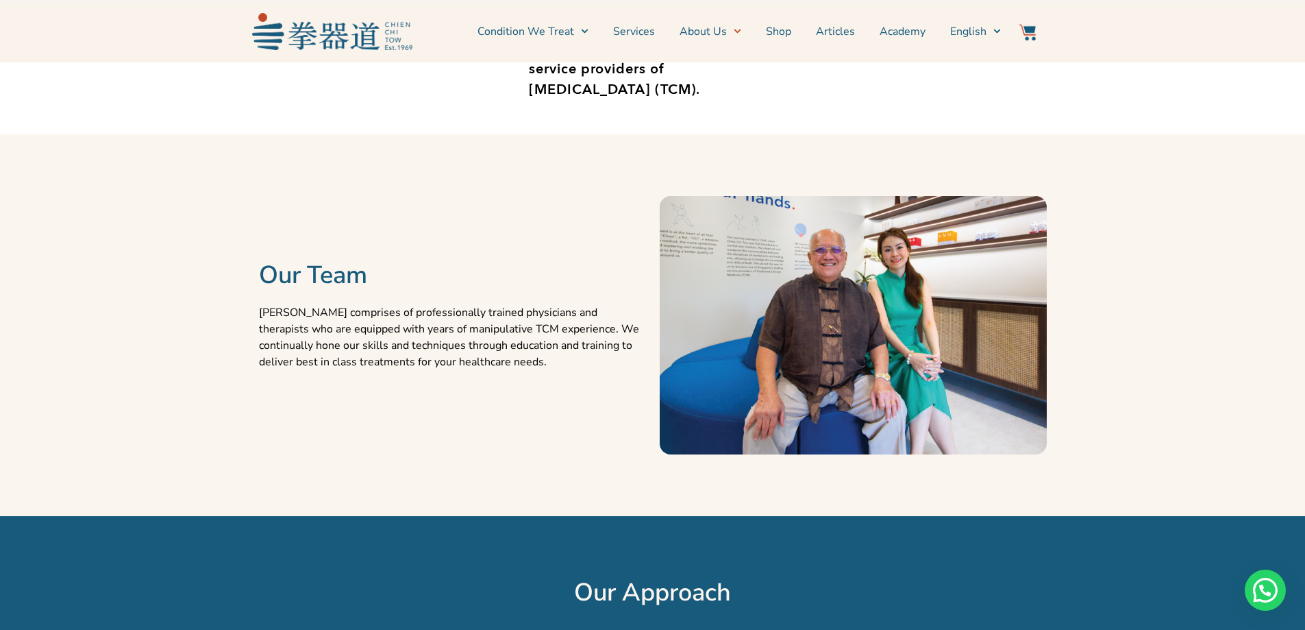
click at [445, 325] on p "[PERSON_NAME] comprises of professionally trained physicians and therapists who…" at bounding box center [452, 337] width 387 height 66
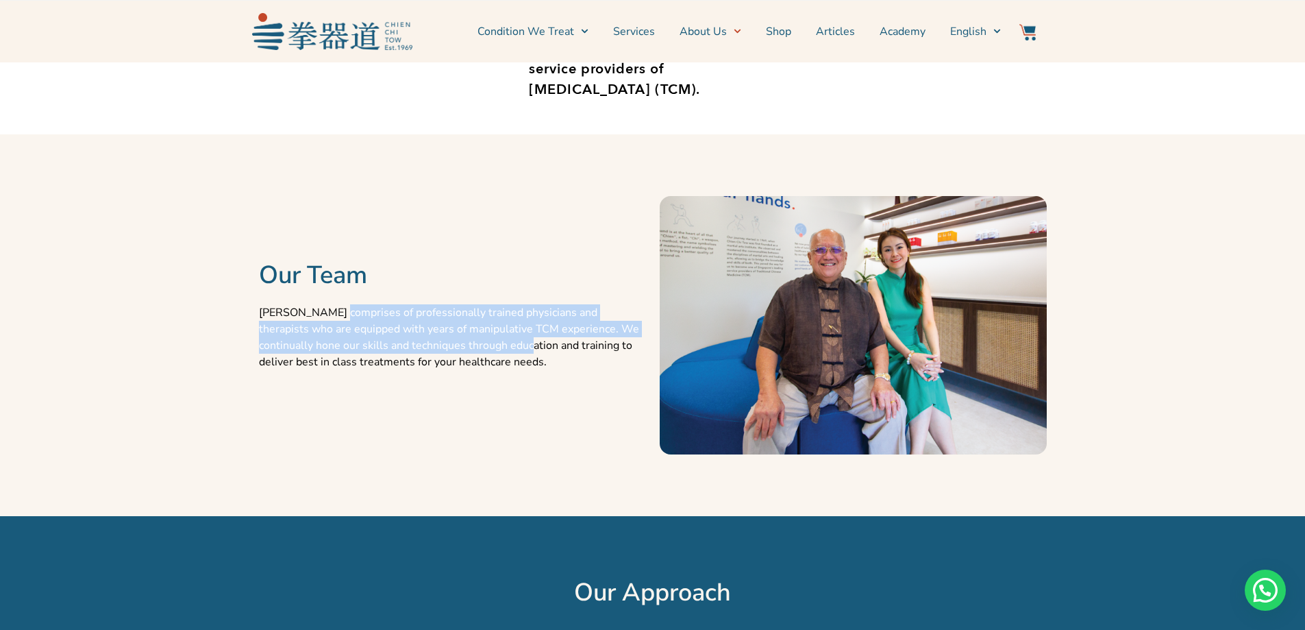
drag, startPoint x: 334, startPoint y: 312, endPoint x: 479, endPoint y: 341, distance: 148.1
click at [479, 341] on p "[PERSON_NAME] comprises of professionally trained physicians and therapists who…" at bounding box center [452, 337] width 387 height 66
drag, startPoint x: 369, startPoint y: 326, endPoint x: 359, endPoint y: 333, distance: 12.4
click at [369, 327] on p "[PERSON_NAME] comprises of professionally trained physicians and therapists who…" at bounding box center [452, 337] width 387 height 66
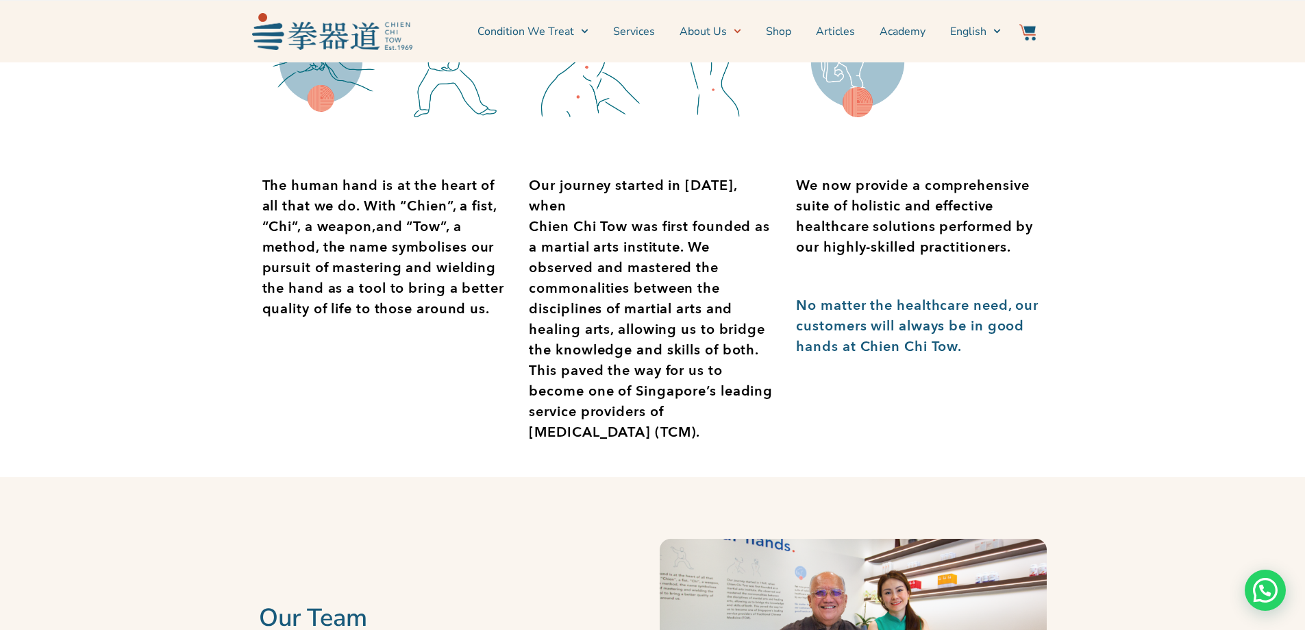
scroll to position [0, 0]
